Goal: Communication & Community: Answer question/provide support

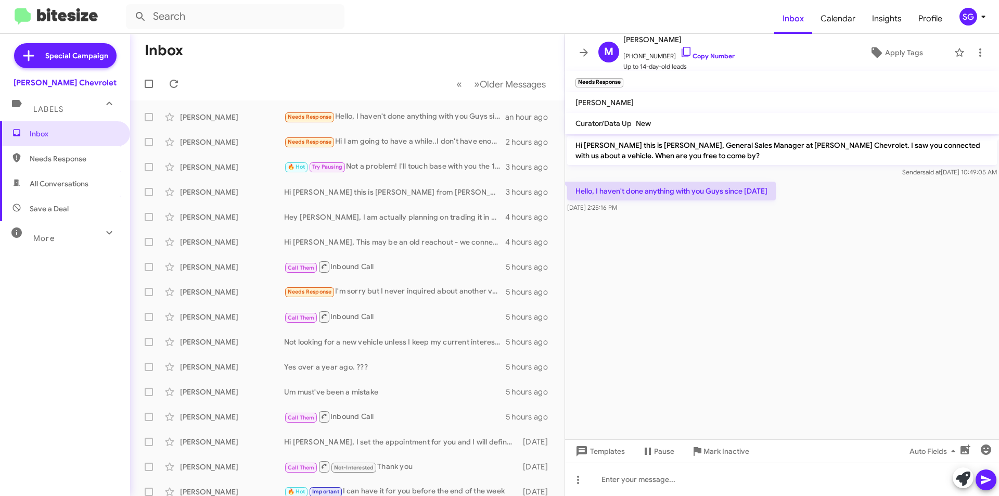
click at [715, 329] on cdk-virtual-scroll-viewport "Hi Michael this is Brentt Mynhier, General Sales Manager at Nielsen Chevrolet. …" at bounding box center [782, 286] width 434 height 305
click at [412, 110] on div "Michael Gould Needs Response Hello, I haven't done anything with you Guys since…" at bounding box center [347, 117] width 418 height 21
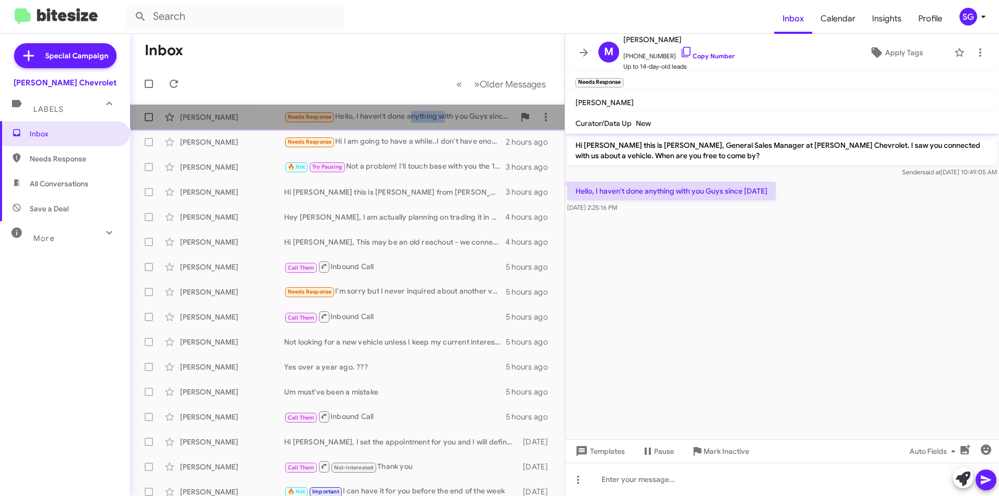
click at [412, 110] on div "Michael Gould Needs Response Hello, I haven't done anything with you Guys since…" at bounding box center [347, 117] width 418 height 21
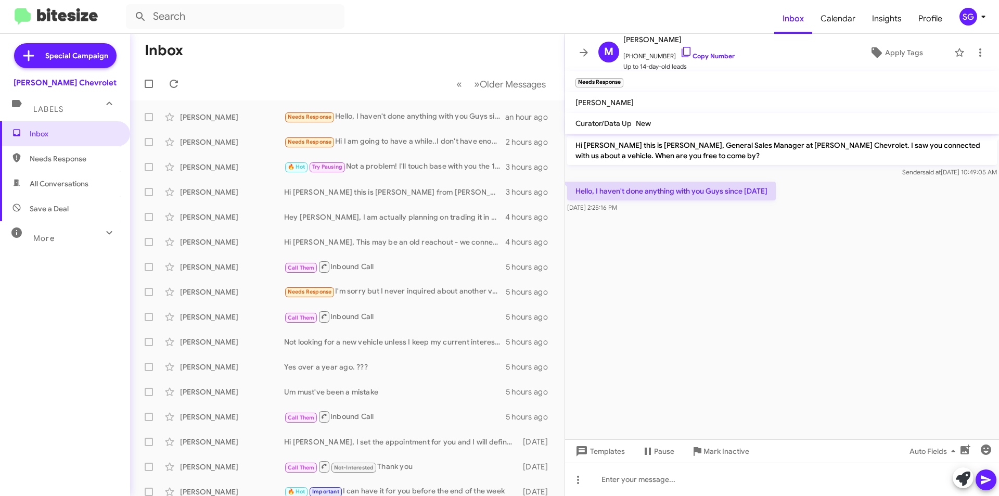
click at [694, 273] on cdk-virtual-scroll-viewport "Hi Michael this is Brentt Mynhier, General Sales Manager at Nielsen Chevrolet. …" at bounding box center [782, 286] width 434 height 305
click at [594, 452] on span "Templates" at bounding box center [598, 451] width 51 height 19
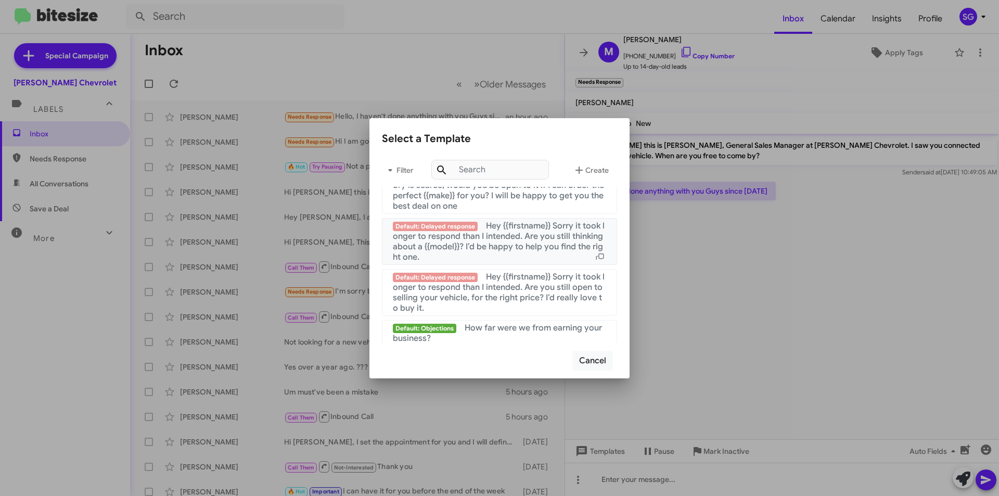
scroll to position [698, 0]
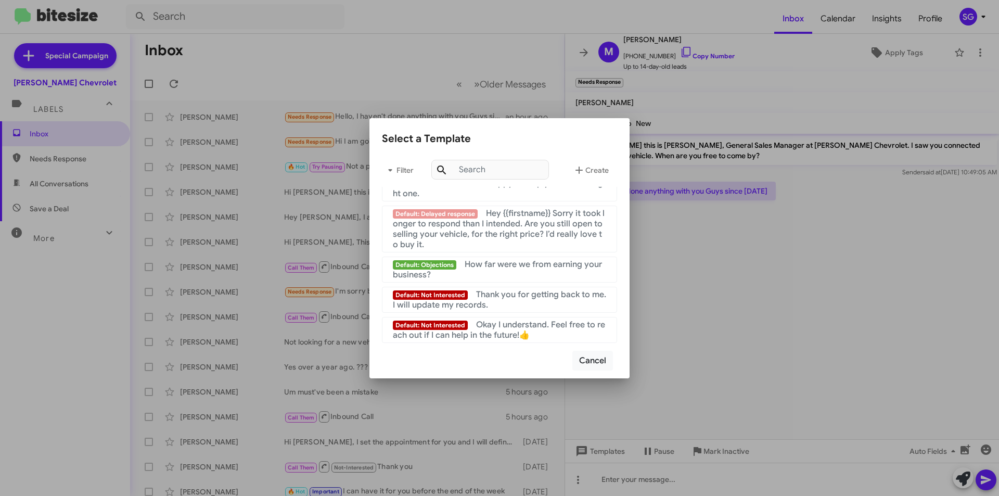
click at [772, 316] on div at bounding box center [499, 248] width 999 height 496
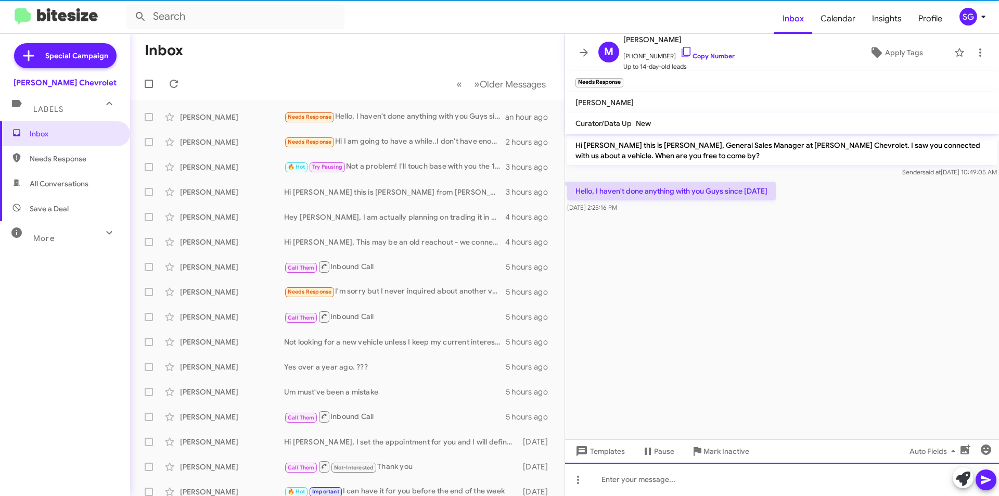
click at [733, 470] on div at bounding box center [782, 478] width 434 height 33
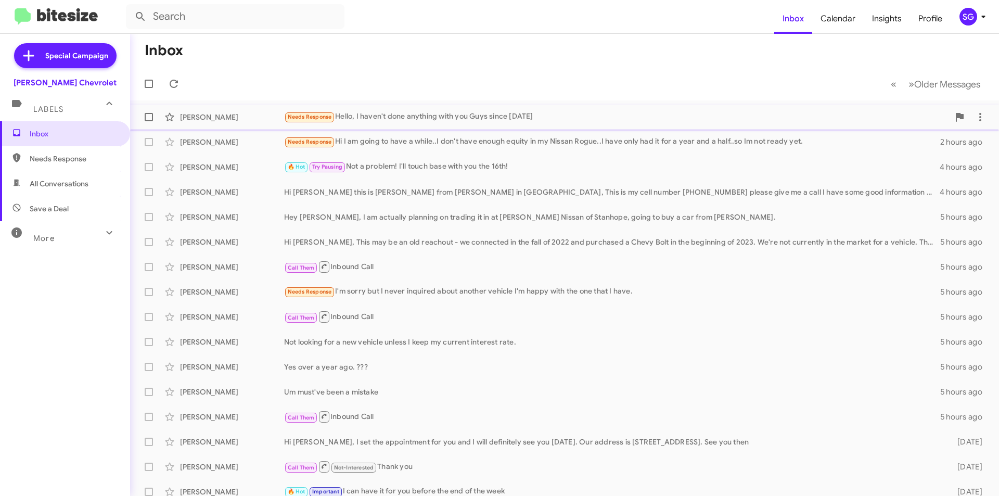
click at [356, 119] on div "Needs Response Hello, I haven't done anything with you Guys since [DATE]" at bounding box center [616, 117] width 665 height 12
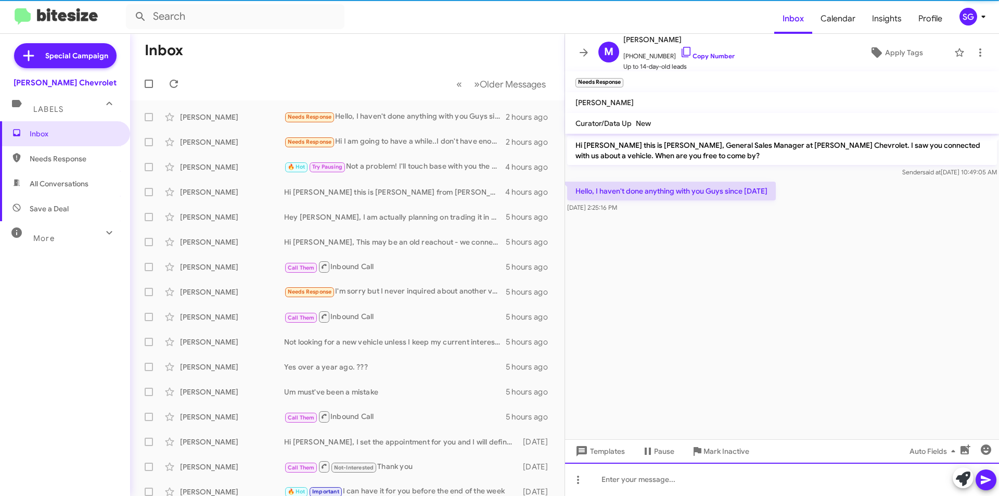
click at [747, 475] on div at bounding box center [782, 478] width 434 height 33
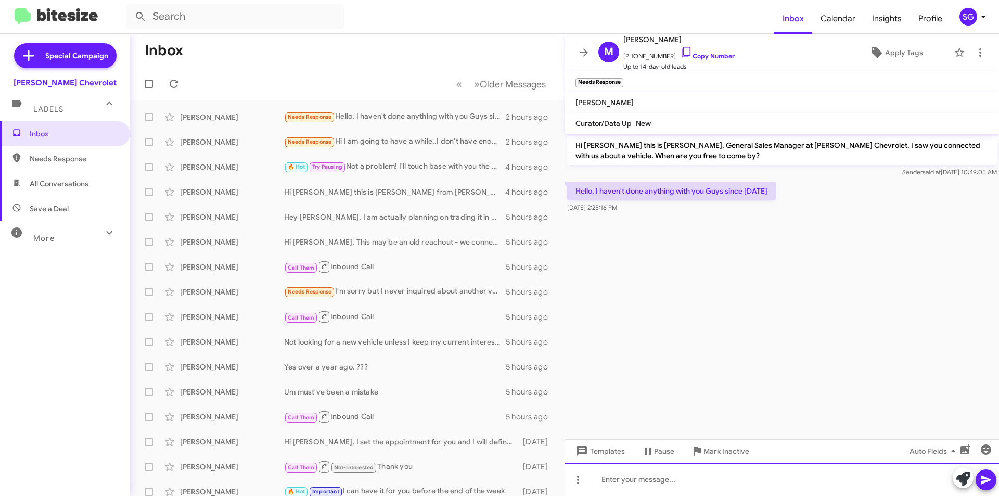
click at [729, 494] on div at bounding box center [782, 478] width 434 height 33
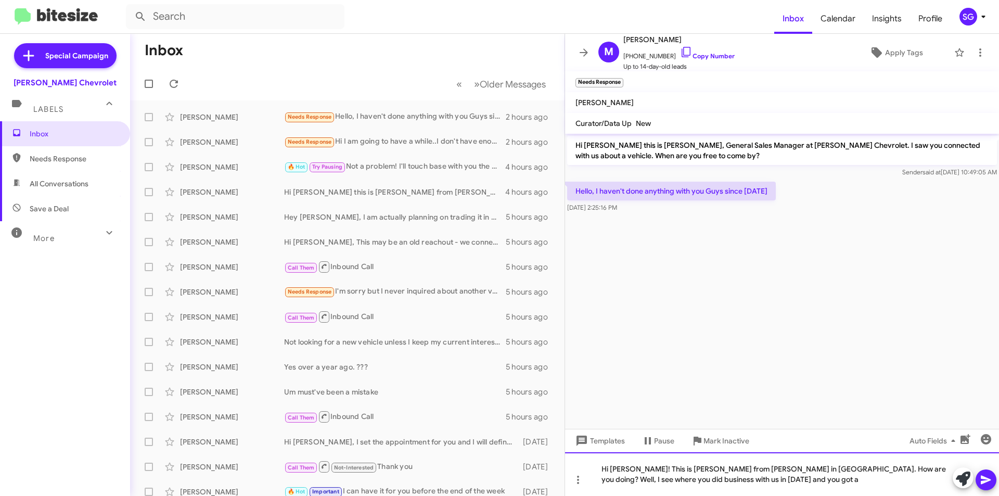
click at [744, 479] on div "Hi [PERSON_NAME]! This is [PERSON_NAME] from [PERSON_NAME] in [GEOGRAPHIC_DATA]…" at bounding box center [782, 474] width 434 height 44
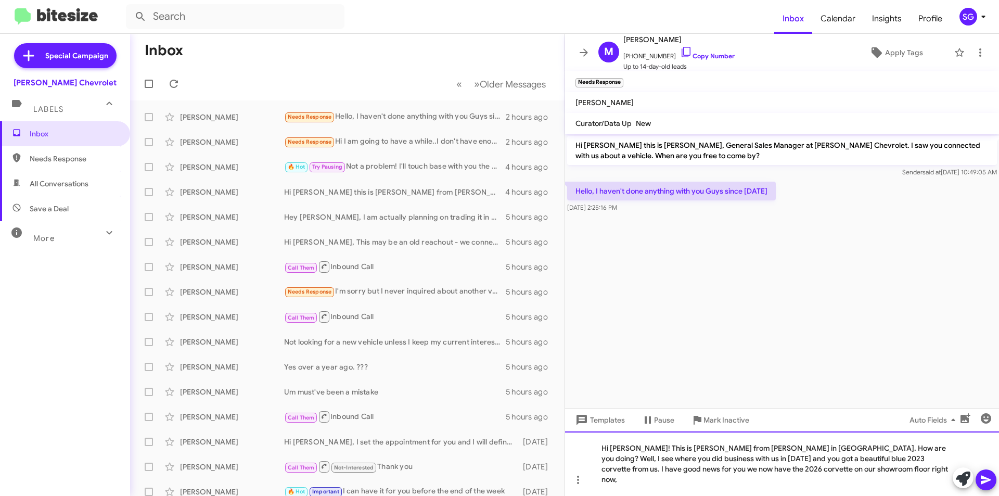
click at [677, 476] on div "Hi [PERSON_NAME]! This is [PERSON_NAME] from [PERSON_NAME] in [GEOGRAPHIC_DATA]…" at bounding box center [782, 463] width 434 height 64
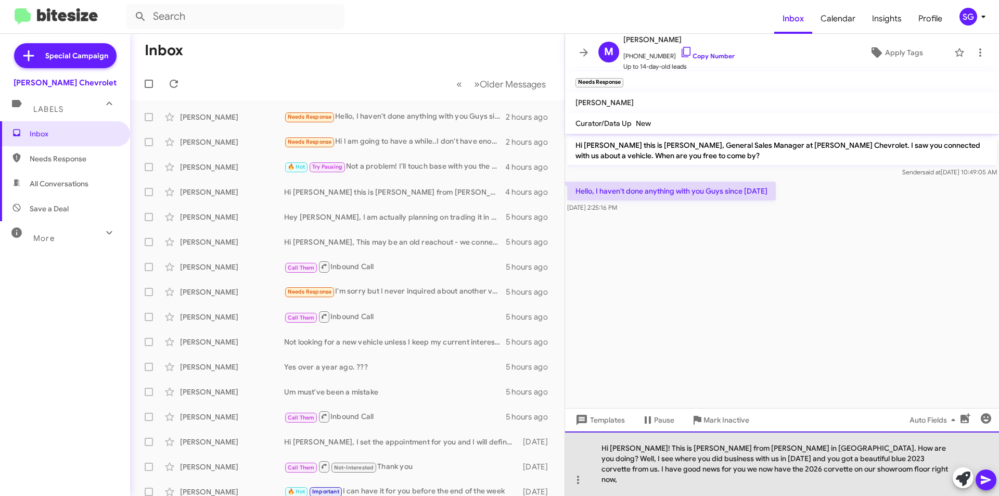
click at [679, 478] on div "Hi [PERSON_NAME]! This is [PERSON_NAME] from [PERSON_NAME] in [GEOGRAPHIC_DATA]…" at bounding box center [782, 463] width 434 height 64
click at [871, 481] on div "Hi [PERSON_NAME]! This is [PERSON_NAME] from [PERSON_NAME] in [GEOGRAPHIC_DATA]…" at bounding box center [782, 463] width 434 height 64
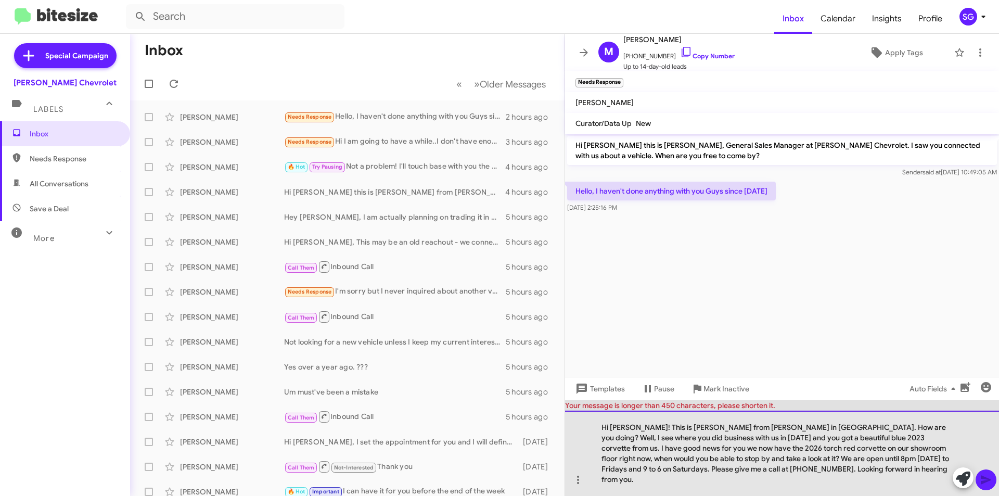
click at [863, 481] on div "Hi [PERSON_NAME]! This is [PERSON_NAME] from [PERSON_NAME] in [GEOGRAPHIC_DATA]…" at bounding box center [782, 452] width 434 height 85
drag, startPoint x: 919, startPoint y: 469, endPoint x: 935, endPoint y: 490, distance: 26.1
click at [935, 490] on div "Hi [PERSON_NAME]! This is [PERSON_NAME] from [PERSON_NAME] in [GEOGRAPHIC_DATA]…" at bounding box center [782, 452] width 434 height 85
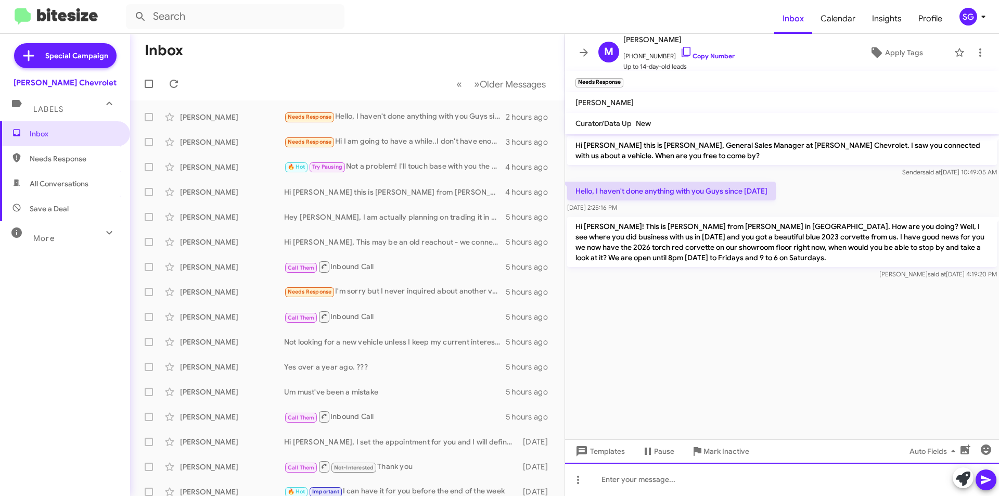
click at [714, 479] on div at bounding box center [782, 478] width 434 height 33
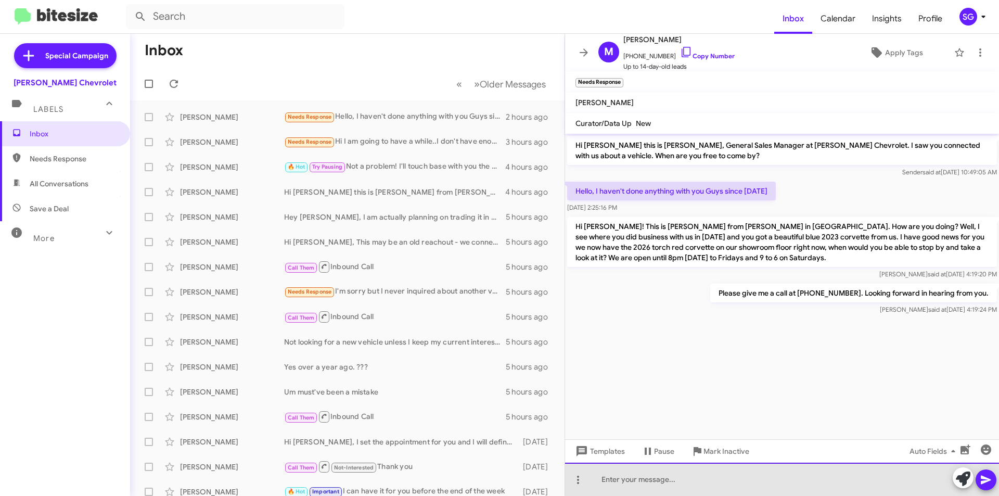
click at [784, 473] on div at bounding box center [782, 478] width 434 height 33
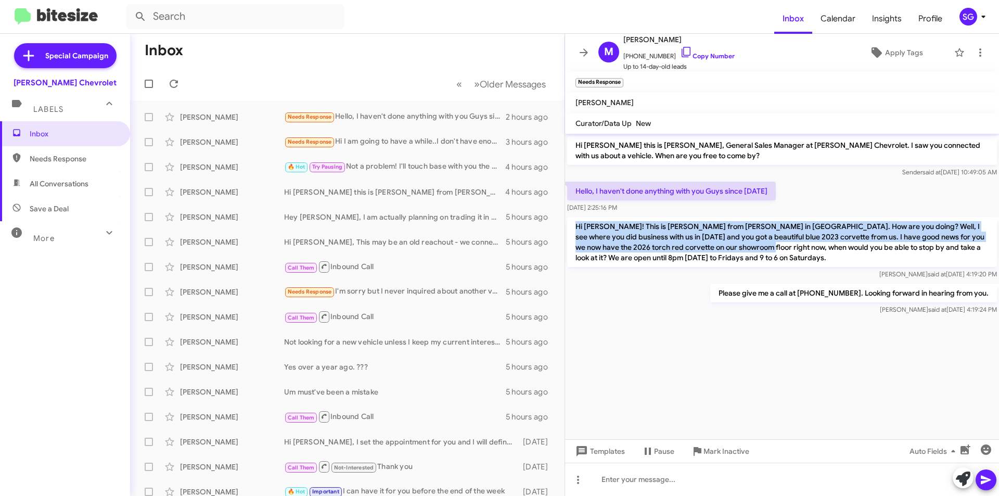
drag, startPoint x: 576, startPoint y: 224, endPoint x: 753, endPoint y: 247, distance: 178.8
click at [753, 247] on p "Hi [PERSON_NAME]! This is [PERSON_NAME] from [PERSON_NAME] in [GEOGRAPHIC_DATA]…" at bounding box center [782, 242] width 430 height 50
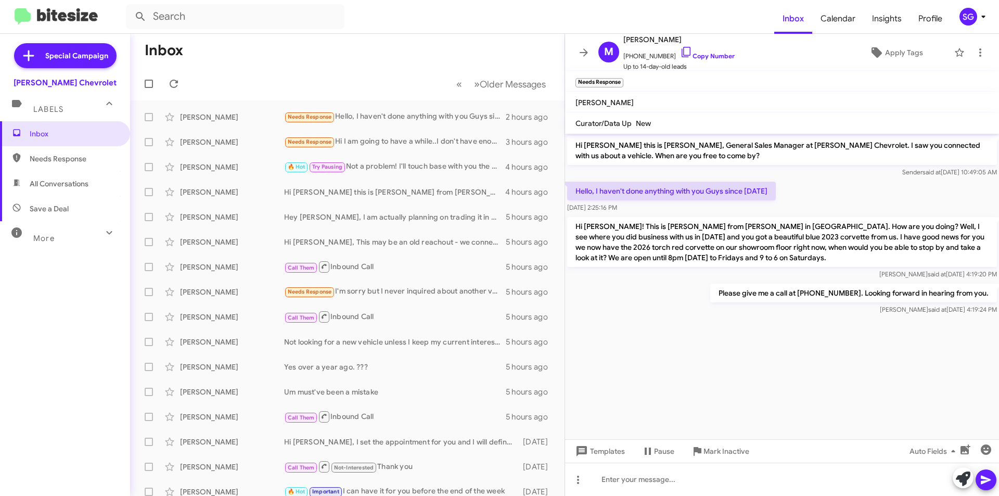
click at [720, 284] on div "Please give me a call at [PHONE_NUMBER]. Looking forward in hearing from you. […" at bounding box center [782, 298] width 434 height 35
